Goal: Find specific page/section: Find specific page/section

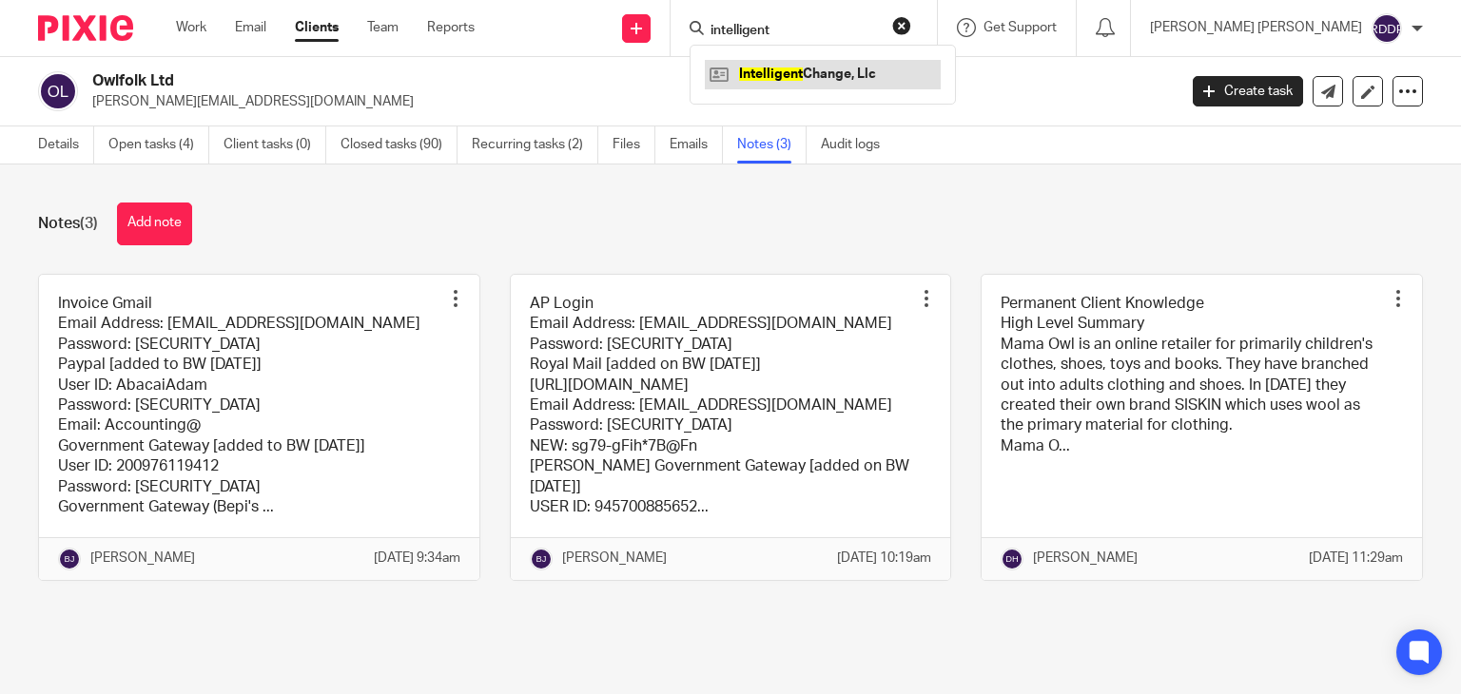
type input "intelligent"
click at [883, 85] on link at bounding box center [823, 74] width 236 height 29
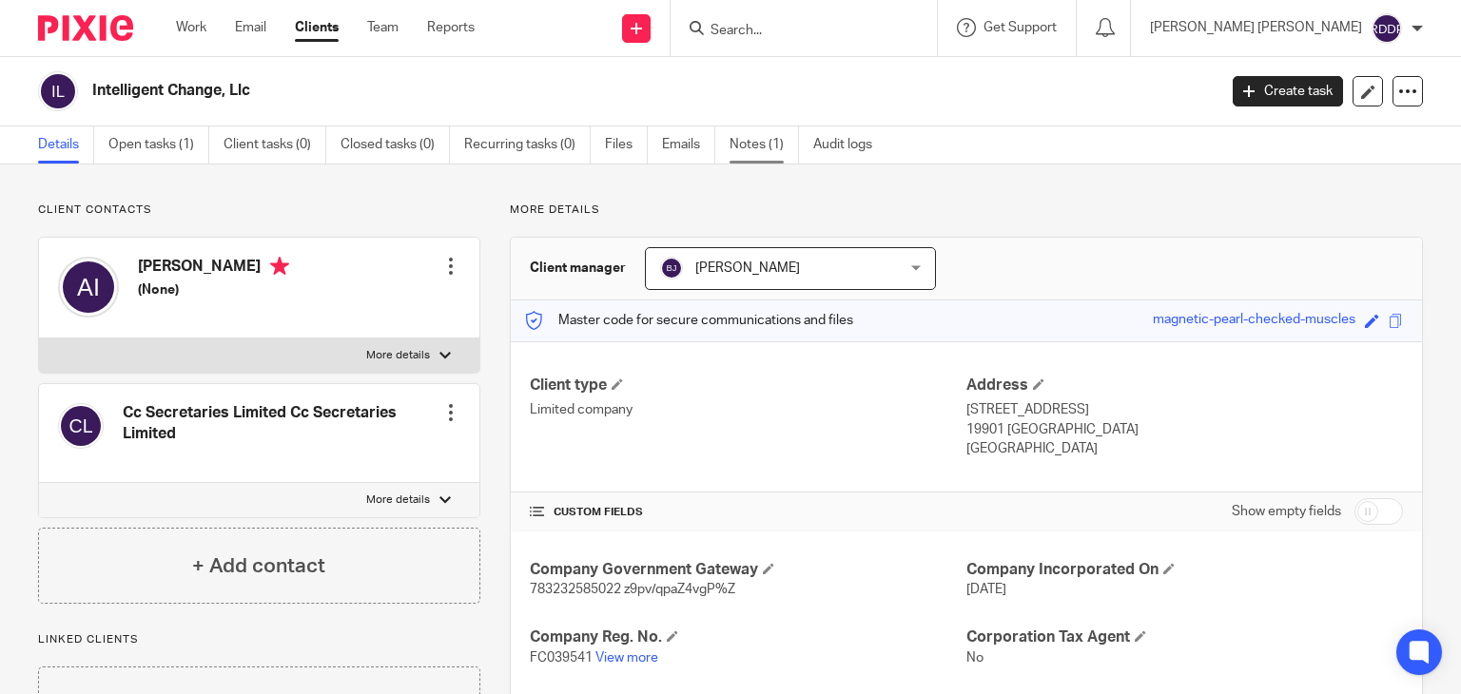
click at [760, 157] on link "Notes (1)" at bounding box center [763, 144] width 69 height 37
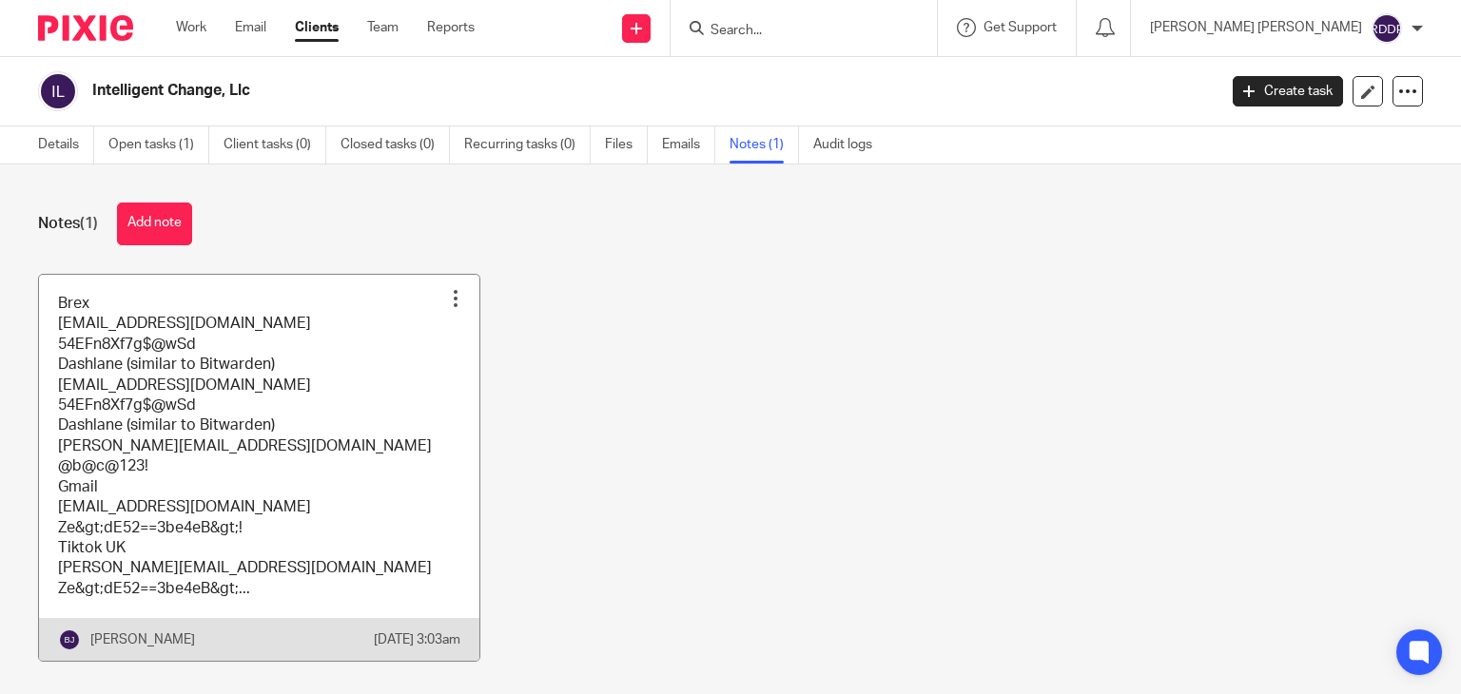
click at [342, 427] on link at bounding box center [259, 468] width 440 height 387
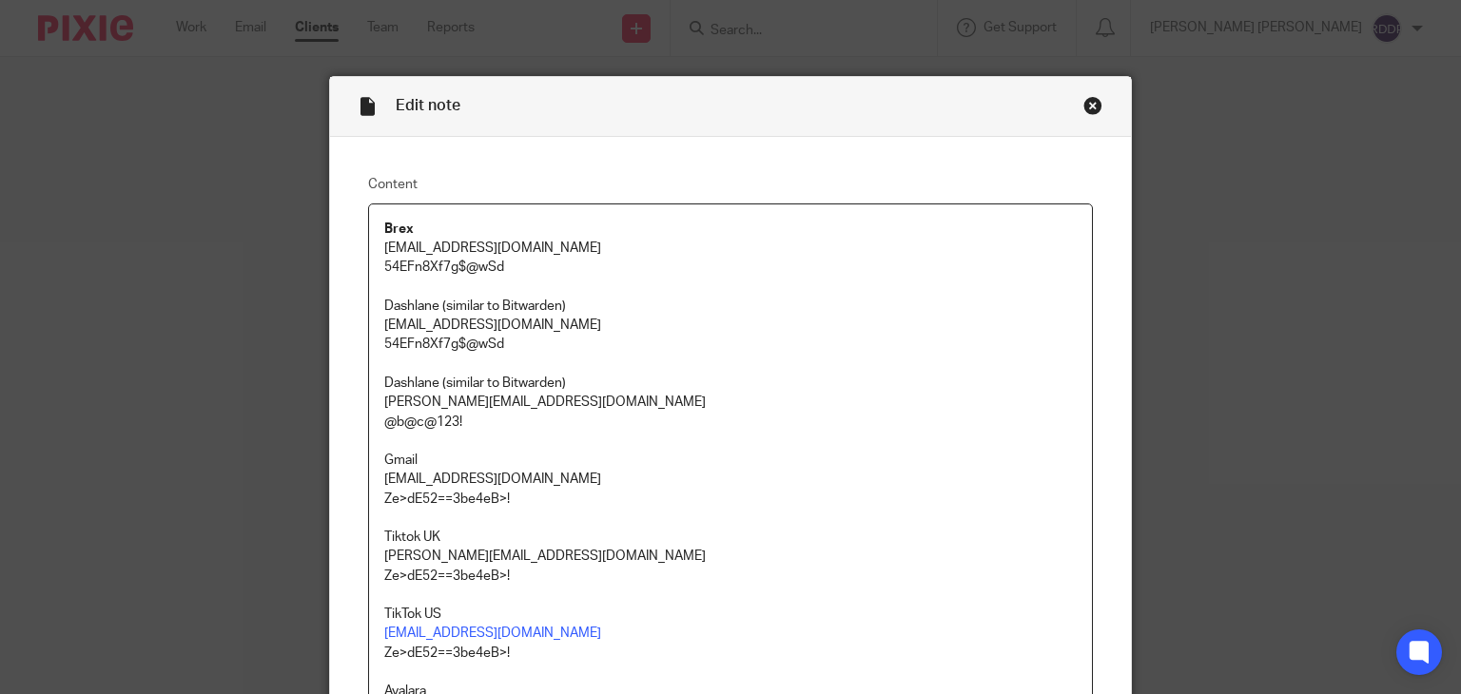
click at [1083, 109] on div "Close this dialog window" at bounding box center [1092, 105] width 19 height 19
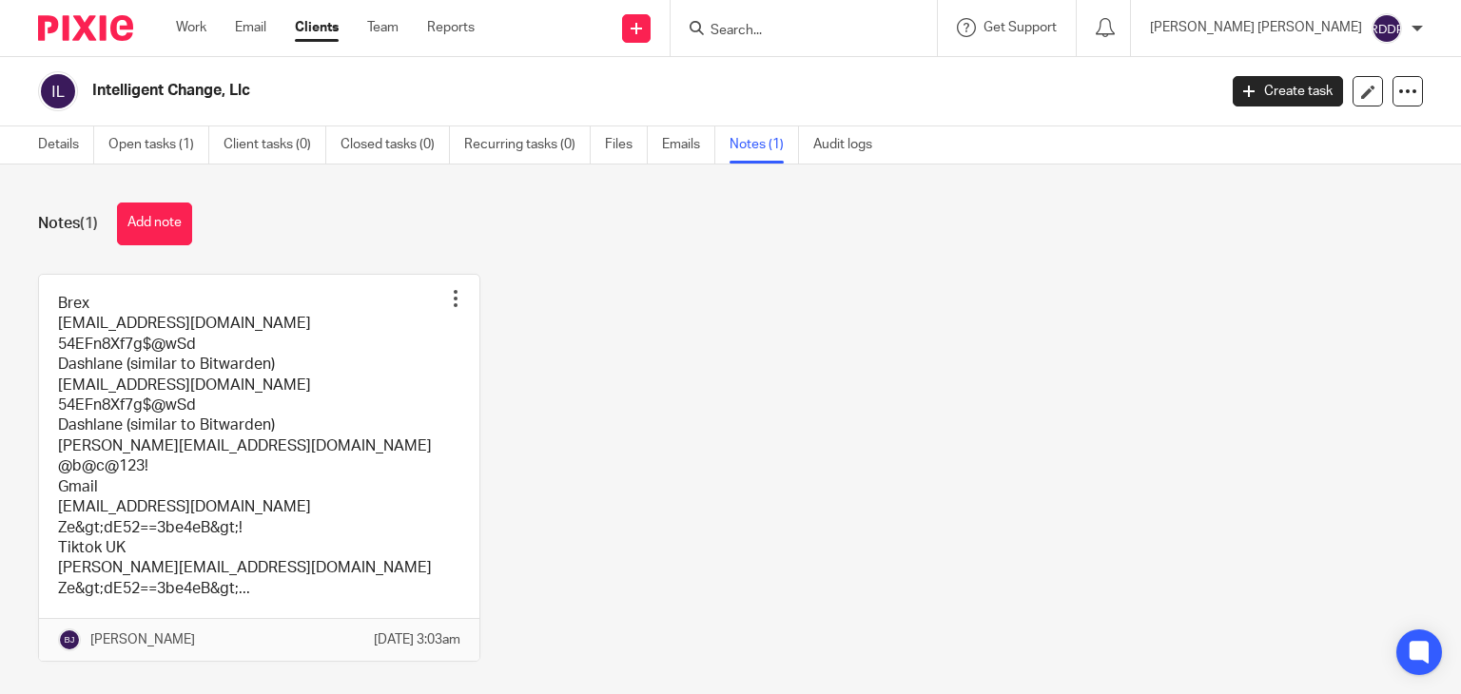
click at [807, 31] on input "Search" at bounding box center [794, 31] width 171 height 17
type input "w"
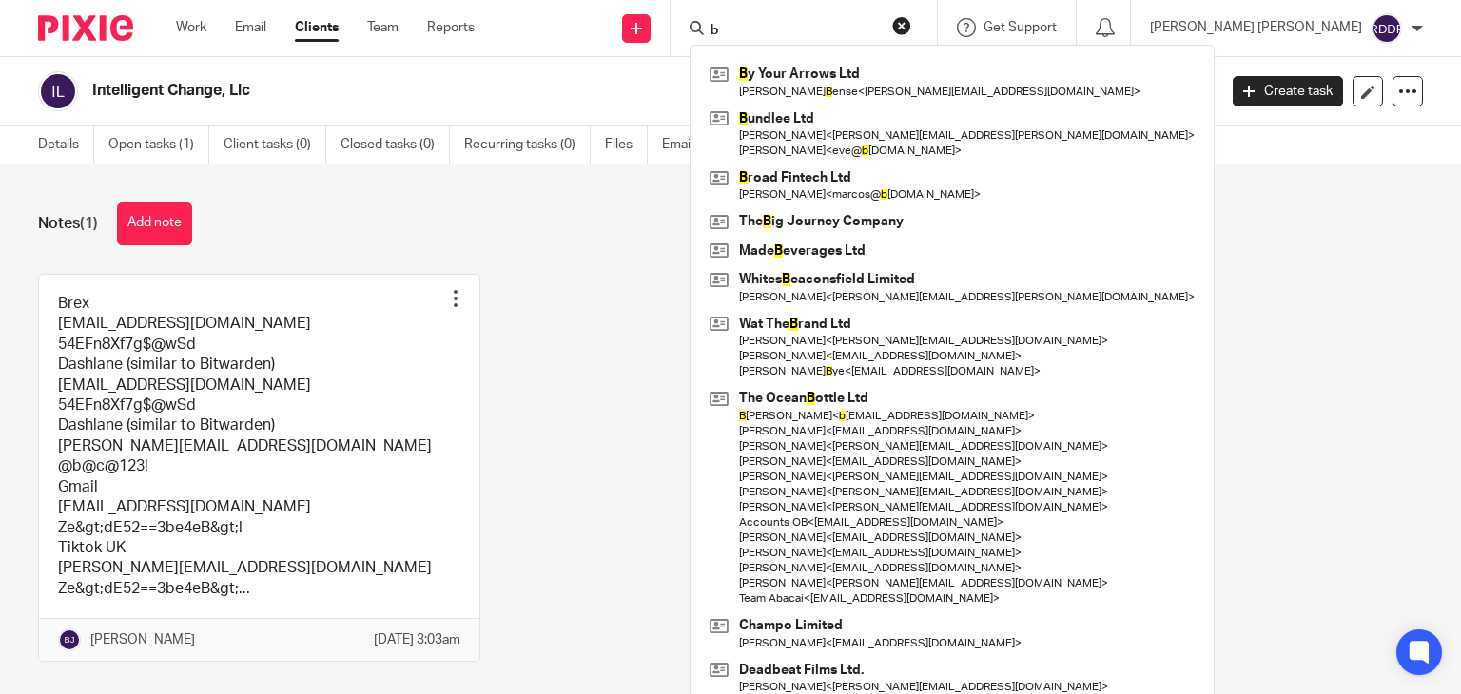
type input "b"
click at [587, 66] on div "Intelligent Change, Llc Create task Update from Companies House Export data Mer…" at bounding box center [730, 91] width 1461 height 69
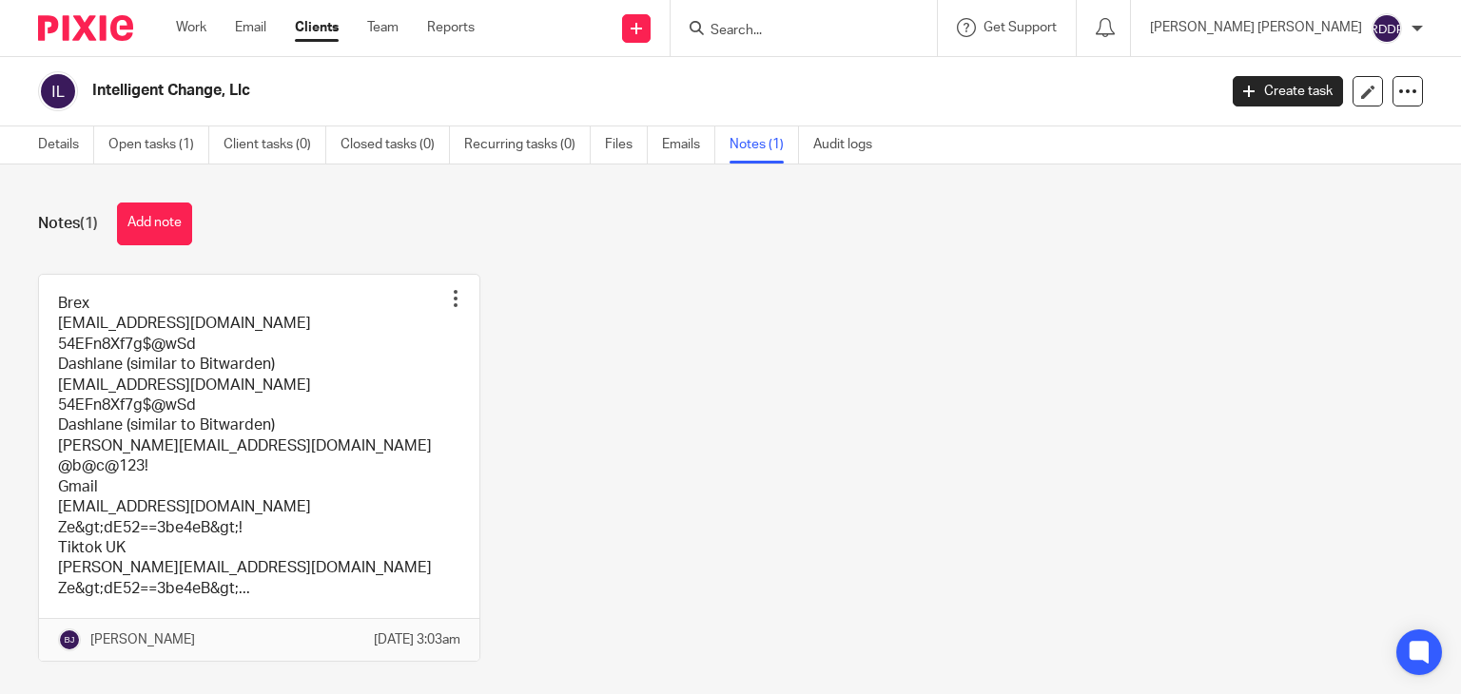
click at [787, 29] on input "Search" at bounding box center [794, 31] width 171 height 17
